Goal: Task Accomplishment & Management: Manage account settings

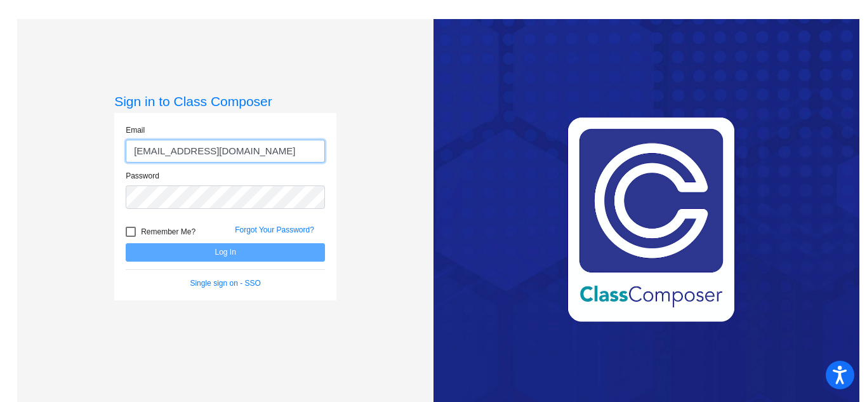
type input "[EMAIL_ADDRESS][DOMAIN_NAME]"
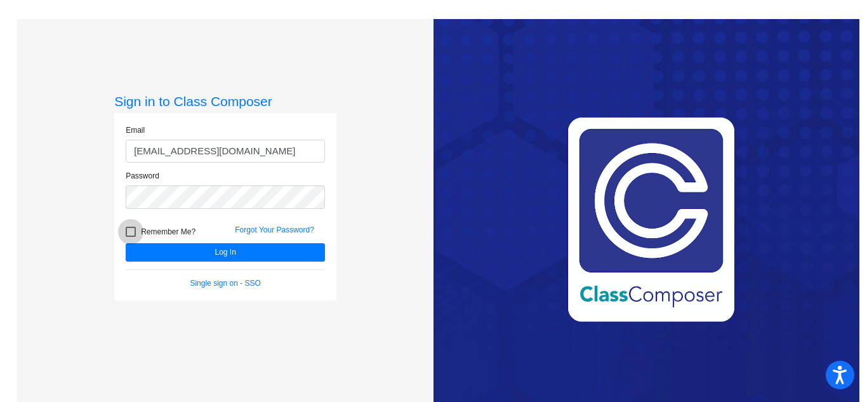
click at [129, 227] on div at bounding box center [131, 232] width 10 height 10
click at [130, 237] on input "Remember Me?" at bounding box center [130, 237] width 1 height 1
checkbox input "true"
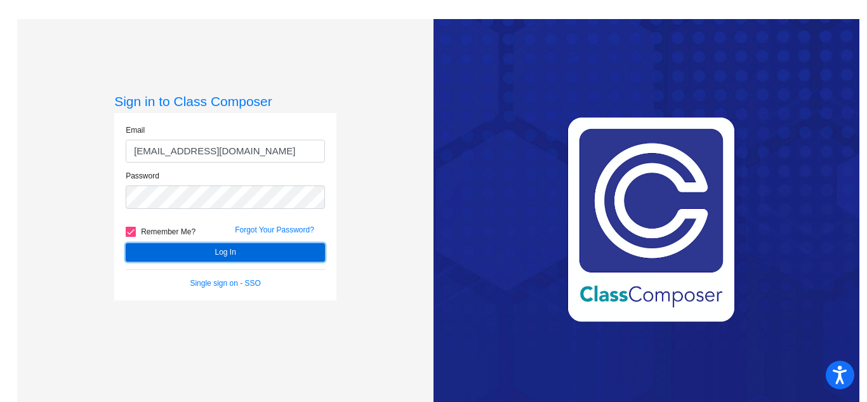
click at [197, 248] on button "Log In" at bounding box center [225, 252] width 199 height 18
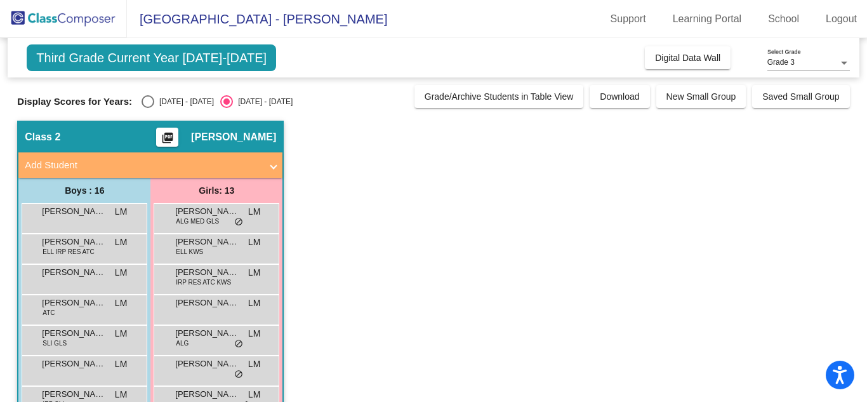
click at [148, 100] on div "Select an option" at bounding box center [148, 101] width 13 height 13
click at [148, 108] on input "[DATE] - [DATE]" at bounding box center [147, 108] width 1 height 1
radio input "true"
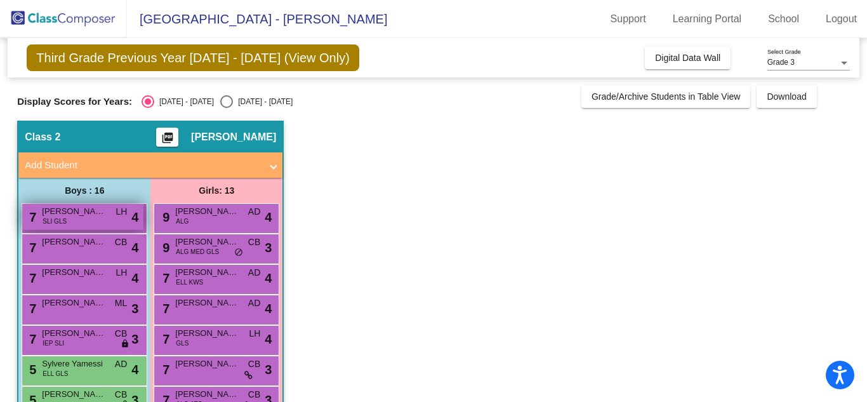
click at [112, 218] on div "7 [PERSON_NAME] SLI GLS LH lock do_not_disturb_alt 4" at bounding box center [82, 217] width 121 height 26
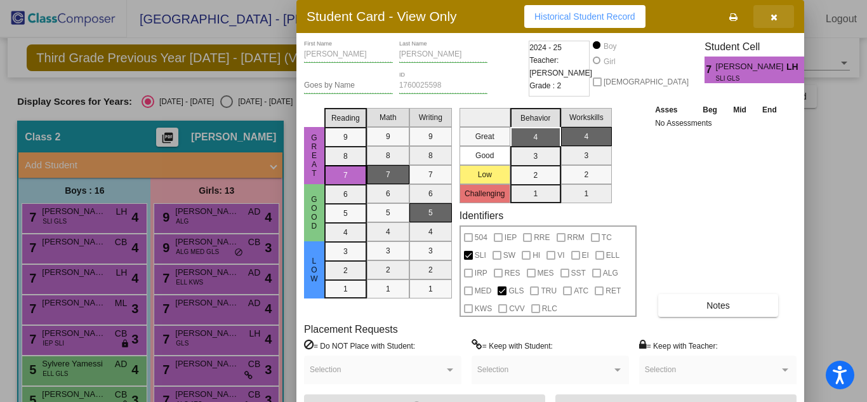
click at [774, 13] on icon "button" at bounding box center [774, 17] width 7 height 9
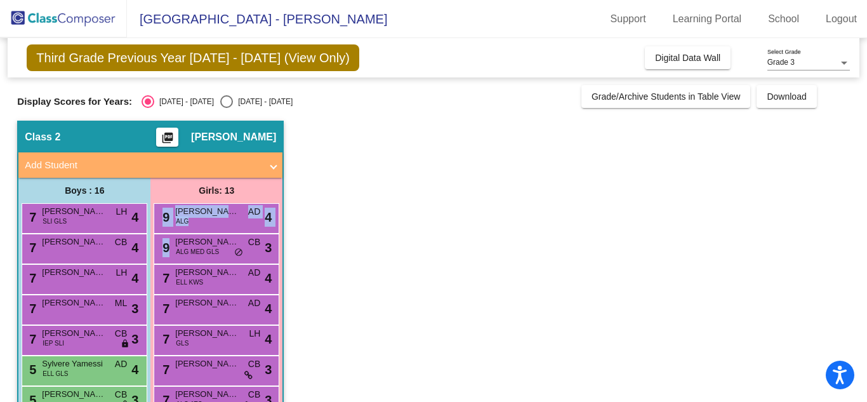
drag, startPoint x: 331, startPoint y: 196, endPoint x: 344, endPoint y: 255, distance: 59.9
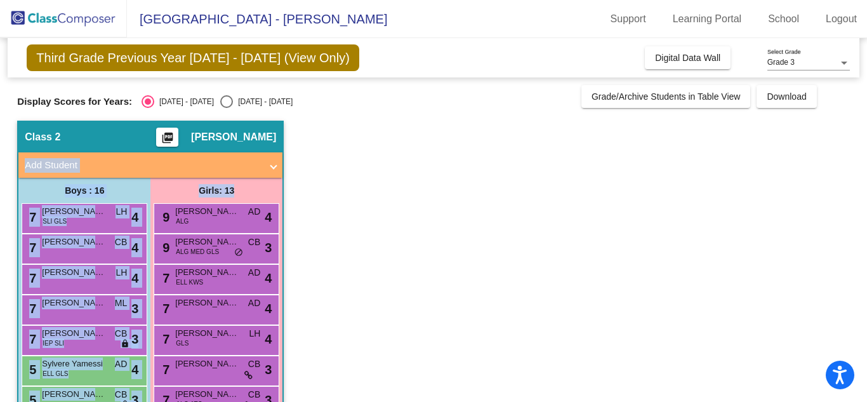
drag, startPoint x: 859, startPoint y: 129, endPoint x: 864, endPoint y: 183, distance: 54.1
click at [864, 183] on mat-sidenav-content "Grade 3 Select Grade Third Grade Previous Year [DATE] - [DATE] (View Only) Add,…" at bounding box center [433, 220] width 867 height 364
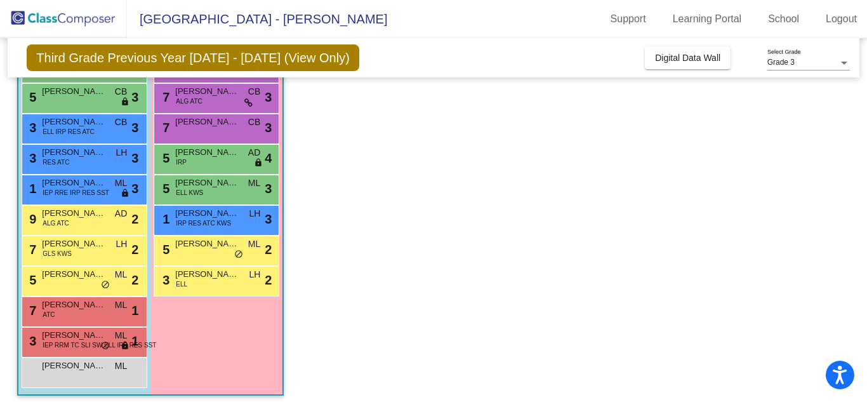
scroll to position [309, 0]
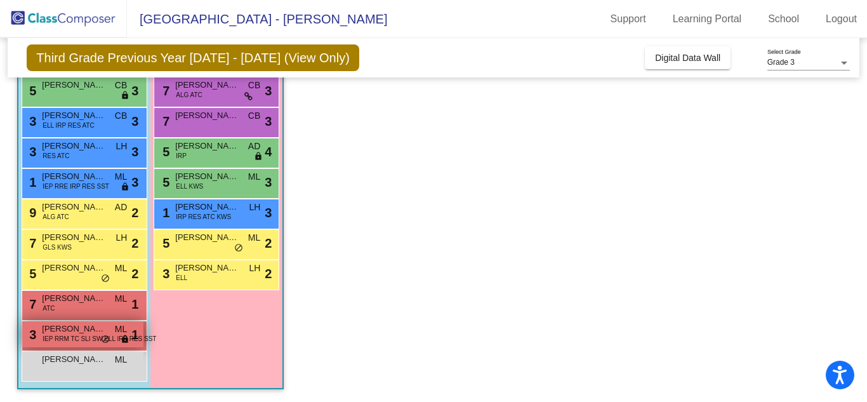
click at [79, 335] on span "IEP RRM TC SLI SW ELL IRP RES SST" at bounding box center [100, 339] width 114 height 10
